Goal: Find specific page/section: Find specific page/section

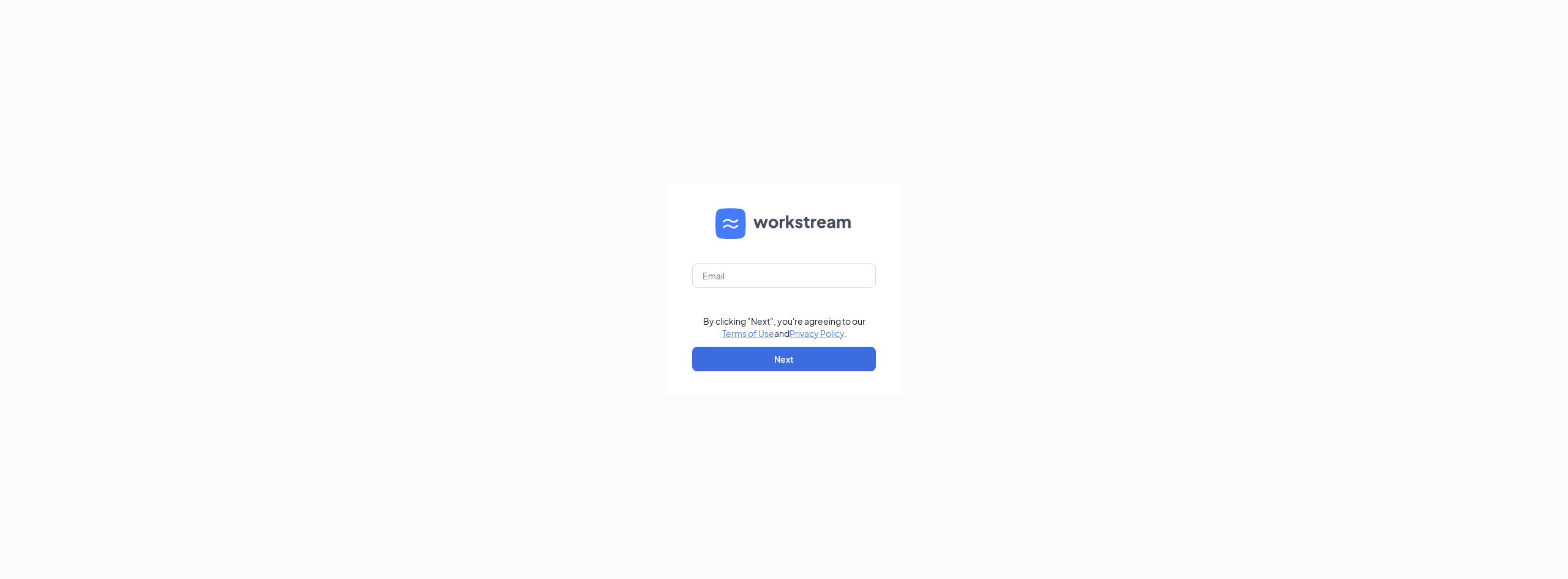
click at [775, 289] on form "By clicking "Next", you're agreeing to our Terms of Use and Privacy Policy . Ne…" at bounding box center [784, 290] width 233 height 212
click at [777, 278] on input "text" at bounding box center [784, 275] width 183 height 25
type input "dylanchamberlin2024@gmail.com"
click at [787, 358] on button "Next" at bounding box center [784, 358] width 183 height 25
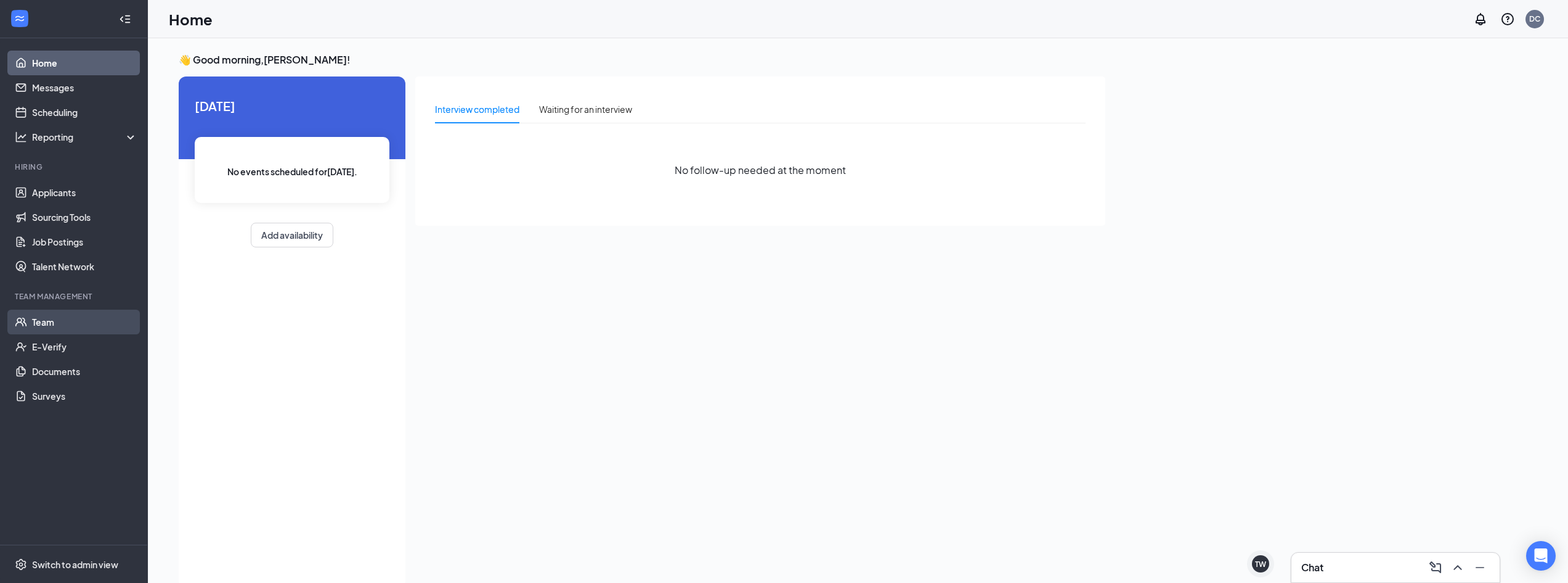
click at [42, 318] on link "Team" at bounding box center [84, 321] width 105 height 25
